Goal: Check status

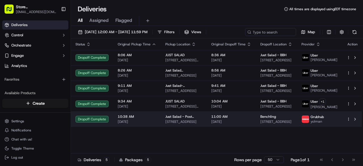
click at [184, 124] on span "[STREET_ADDRESS]" at bounding box center [183, 121] width 37 height 5
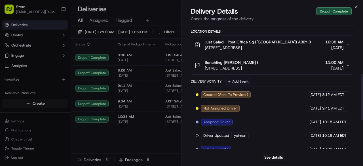
scroll to position [212, 0]
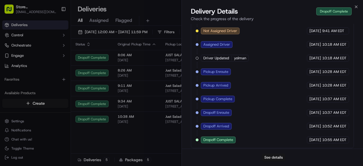
click at [277, 159] on button "See details" at bounding box center [274, 157] width 24 height 8
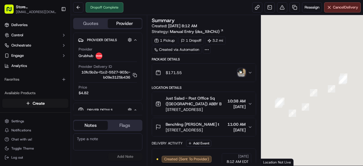
click at [242, 75] on img "button" at bounding box center [241, 73] width 8 height 8
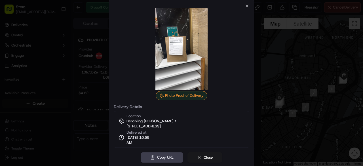
click at [266, 63] on div at bounding box center [181, 83] width 363 height 166
